Goal: Task Accomplishment & Management: Manage account settings

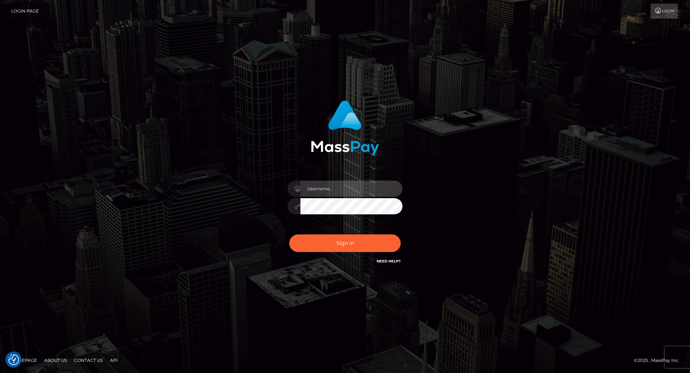
click at [318, 190] on input "text" at bounding box center [351, 189] width 102 height 16
type input "[PERSON_NAME].throne"
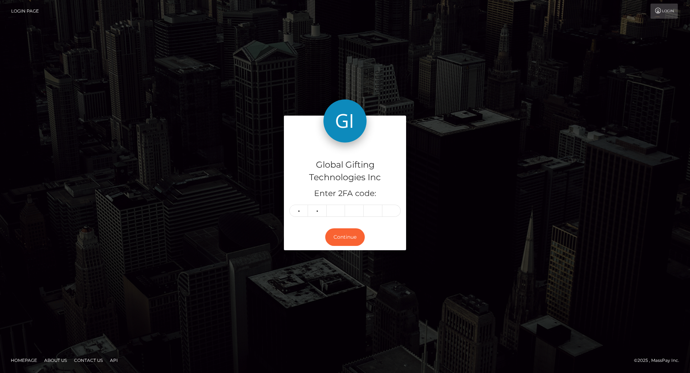
type input "6"
type input "8"
type input "7"
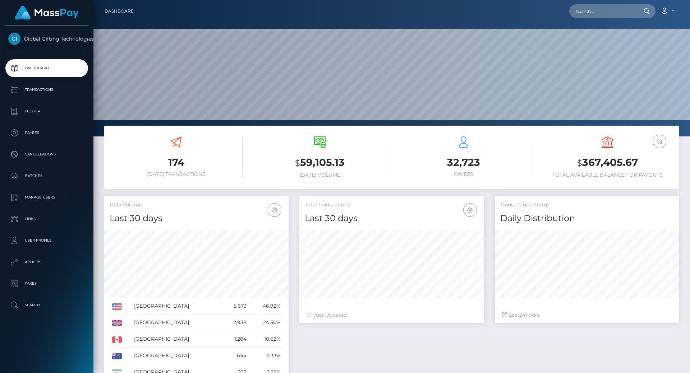
scroll to position [137, 597]
click at [593, 166] on h3 "$ 367,405.67" at bounding box center [607, 163] width 133 height 15
copy h3 "367,405.67"
click at [593, 166] on h3 "$ 367,405.67" at bounding box center [607, 163] width 133 height 15
